Goal: Register for event/course

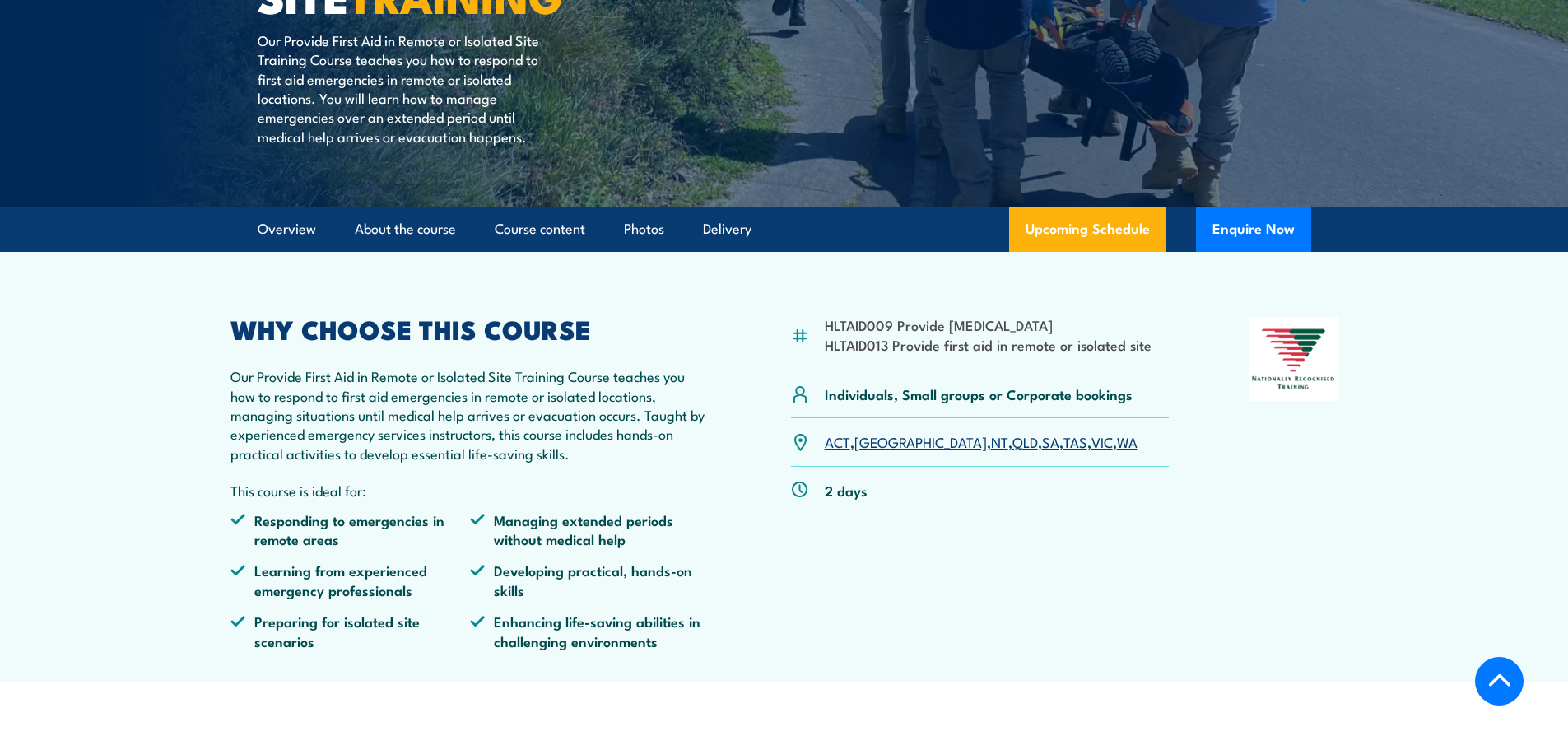
scroll to position [330, 0]
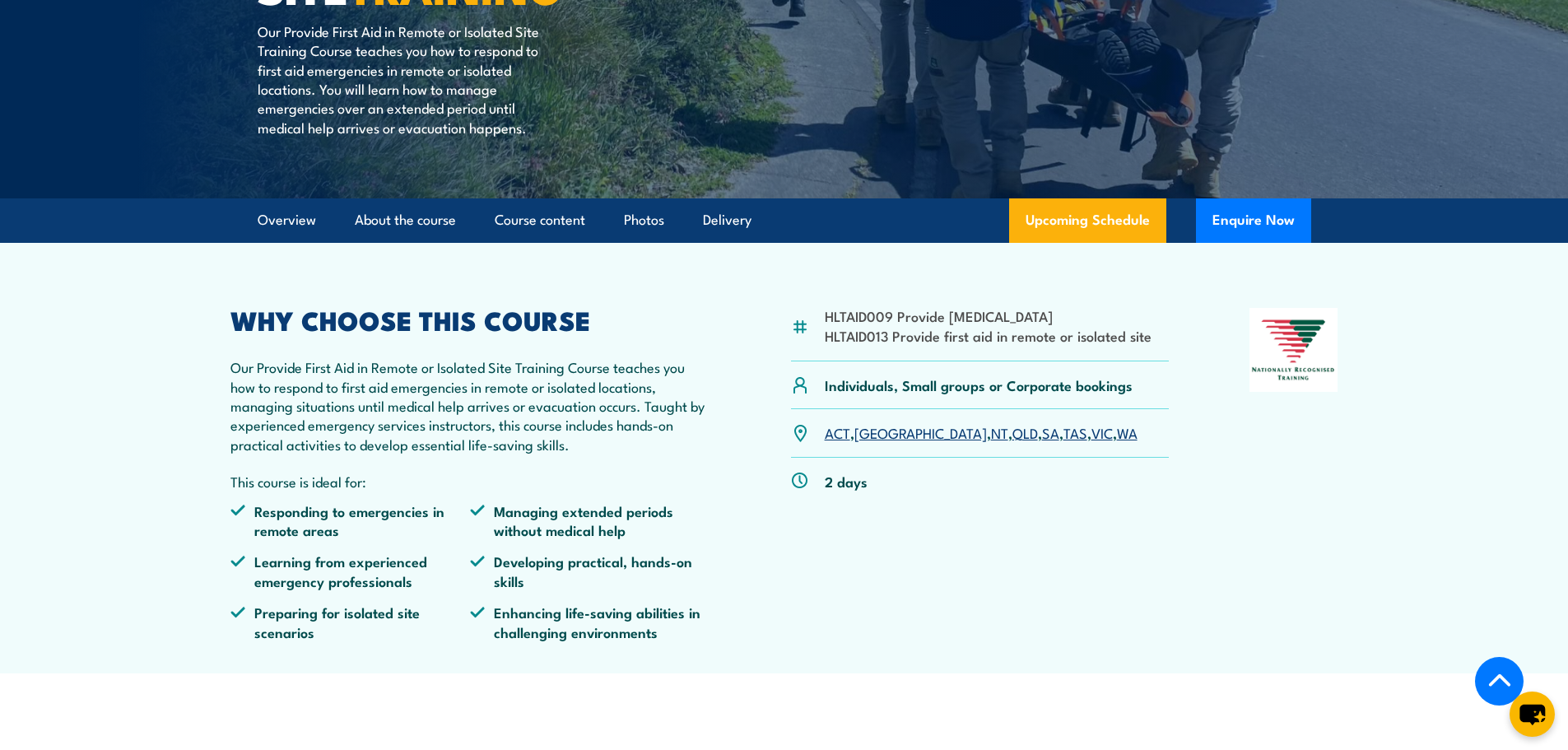
click at [1042, 437] on link "SA" at bounding box center [1050, 432] width 17 height 20
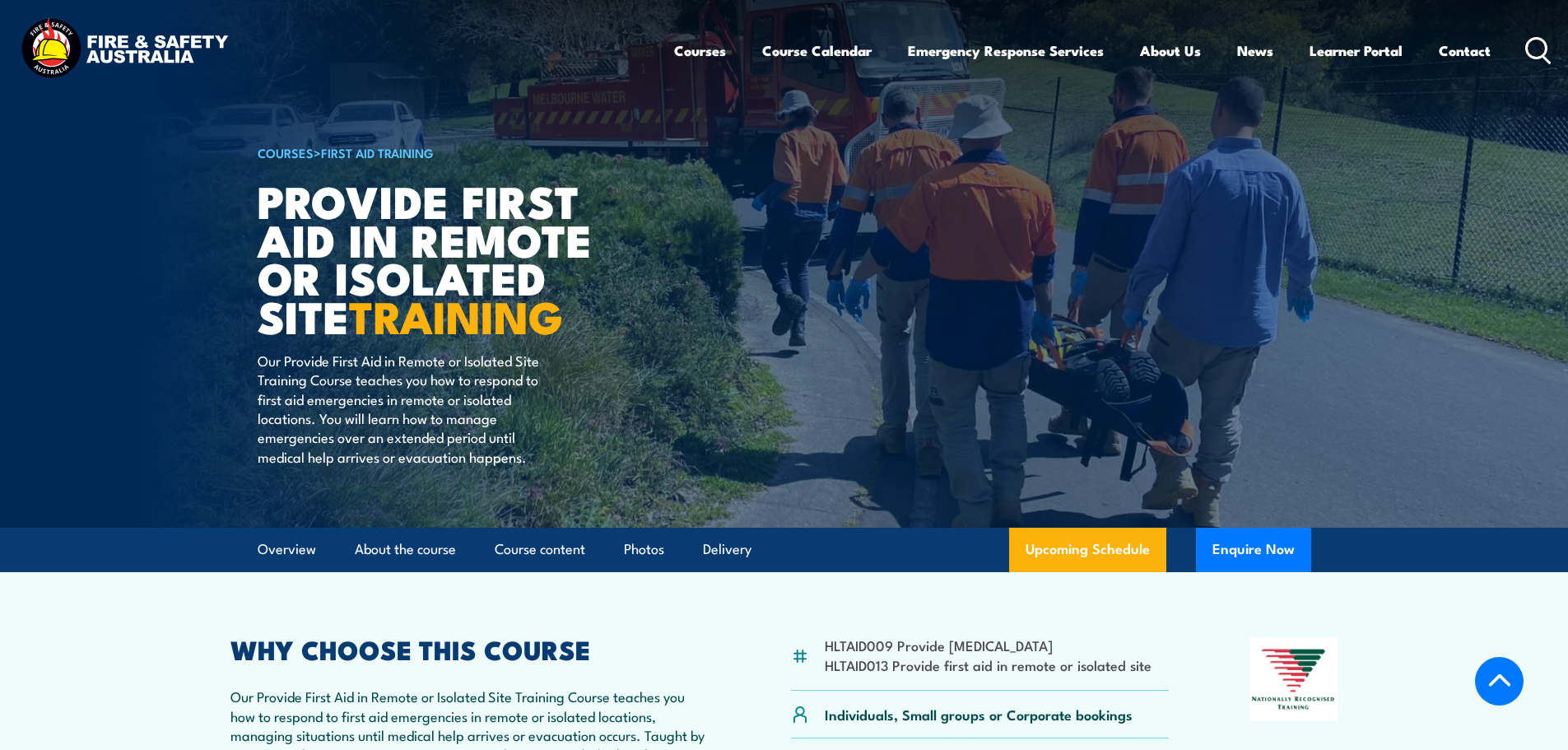
scroll to position [330, 0]
